Goal: Obtain resource: Obtain resource

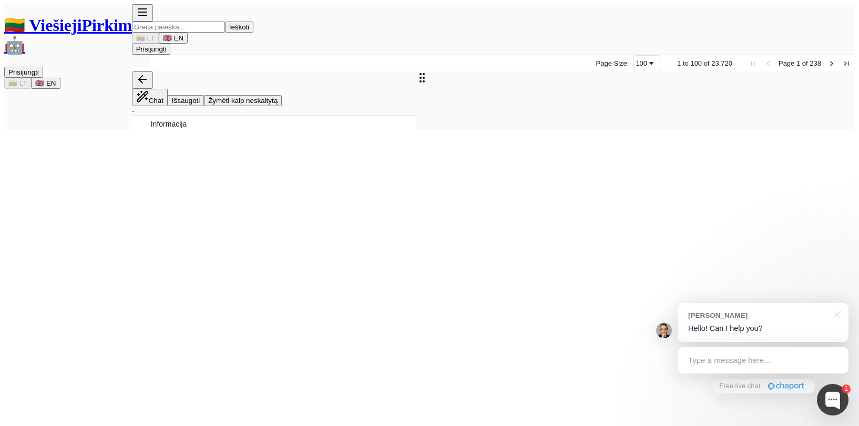
click at [225, 22] on input "search" at bounding box center [178, 27] width 93 height 11
paste input "4493793"
type input "4493793"
click button "Ieškoti" at bounding box center [239, 27] width 29 height 11
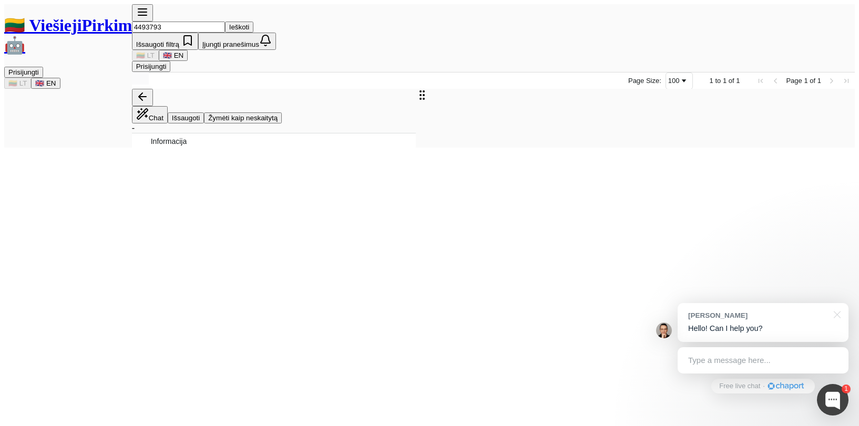
click at [267, 112] on span "Rinkos konsultacija dėl gyvosios konsultacijos sistemos įskiepio (pokalbių robo…" at bounding box center [322, 124] width 264 height 24
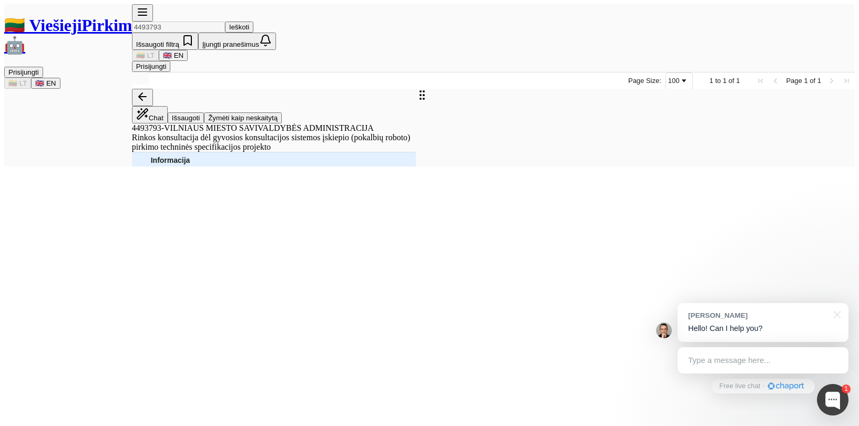
click at [254, 203] on span "Techninės specifikacijos projektas.docx" at bounding box center [230, 210] width 128 height 15
click at [291, 220] on span "INFORMACIJA TIEKĖJAMS DĖL PASKELBTOS TECHNINĖS SPECIFIKACIJOS.docx" at bounding box center [279, 227] width 226 height 15
click at [838, 303] on div at bounding box center [835, 314] width 26 height 22
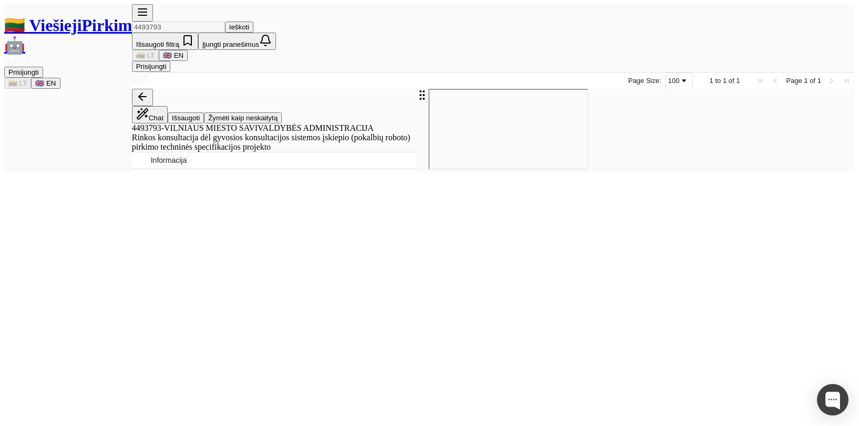
click at [229, 237] on span "Pastabos" at bounding box center [272, 244] width 242 height 15
click at [240, 203] on span "Techninės specifikacijos projektas.docx" at bounding box center [230, 210] width 128 height 15
click at [242, 170] on span "Skelbimai" at bounding box center [272, 177] width 242 height 15
click at [251, 203] on span "Techninės specifikacijos projektas.docx" at bounding box center [230, 210] width 128 height 15
